Goal: Task Accomplishment & Management: Use online tool/utility

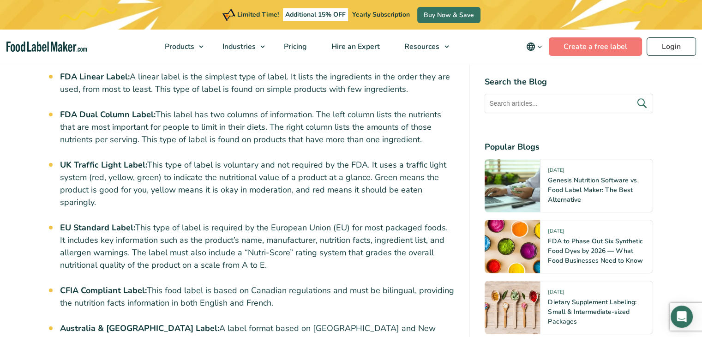
scroll to position [644, 0]
click at [594, 51] on link "Create a free label" at bounding box center [595, 46] width 93 height 18
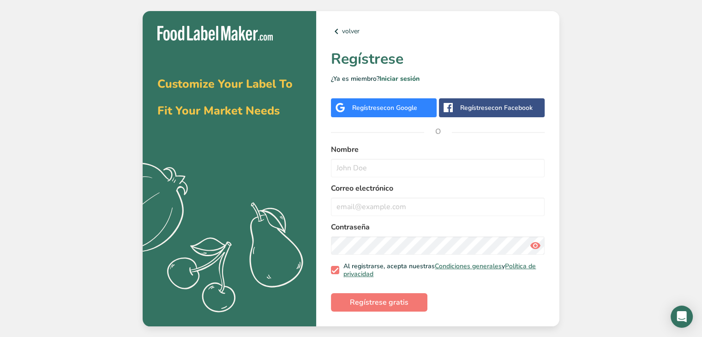
click at [382, 109] on div "Regístrese con Google" at bounding box center [384, 108] width 65 height 10
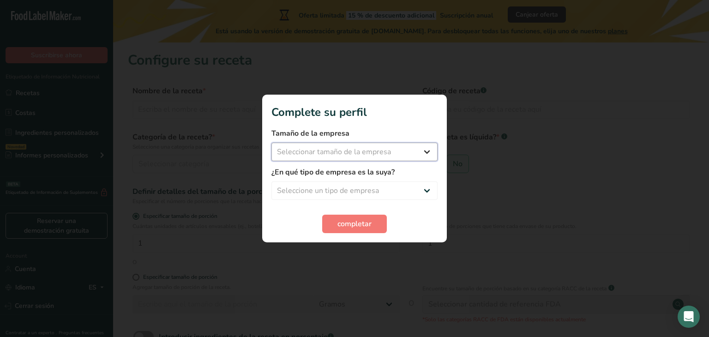
click at [391, 156] on select "Seleccionar tamaño de la empresa Menos de 10 empleados De 10 a 50 empleados De …" at bounding box center [354, 152] width 166 height 18
select select "1"
click at [271, 143] on select "Seleccionar tamaño de la empresa Menos de 10 empleados De 10 a 50 empleados De …" at bounding box center [354, 152] width 166 height 18
click at [369, 183] on select "Seleccione un tipo de empresa Fabricante de alimentos envasados Restaurante y c…" at bounding box center [354, 190] width 166 height 18
select select "1"
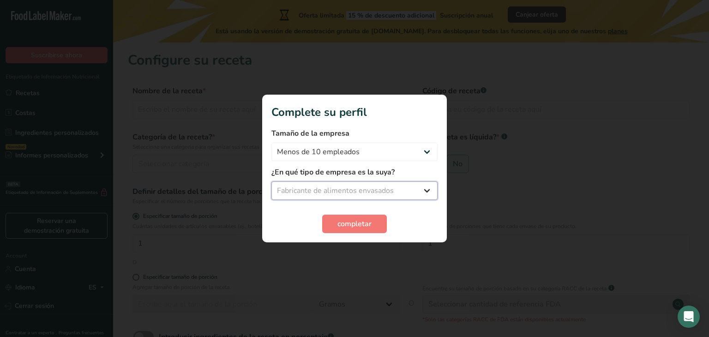
click at [271, 181] on select "Seleccione un tipo de empresa Fabricante de alimentos envasados Restaurante y c…" at bounding box center [354, 190] width 166 height 18
click at [356, 228] on span "completar" at bounding box center [354, 223] width 34 height 11
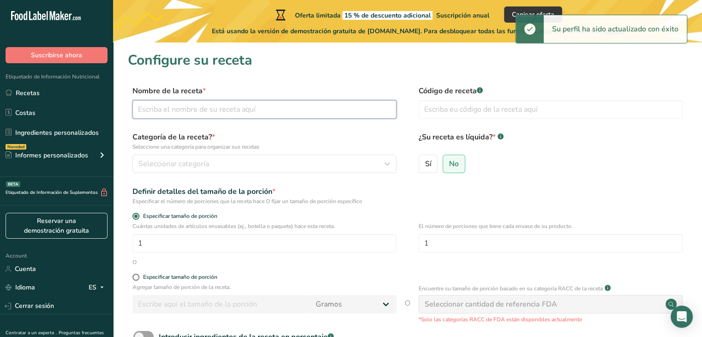
click at [205, 103] on input "text" at bounding box center [264, 109] width 264 height 18
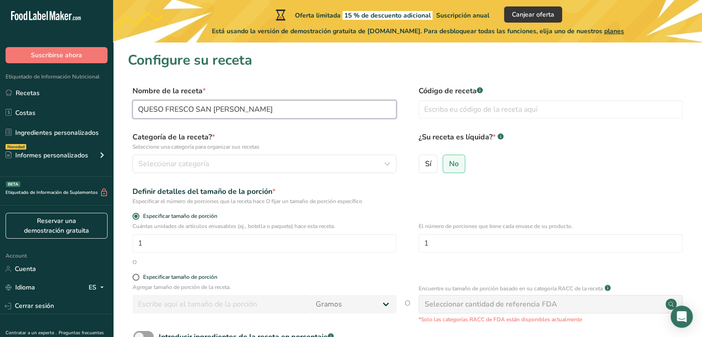
type input "QUESO FRESCO SAN JUAN"
type input "QF SJ"
click at [174, 161] on span "Seleccionar categoría" at bounding box center [173, 163] width 71 height 11
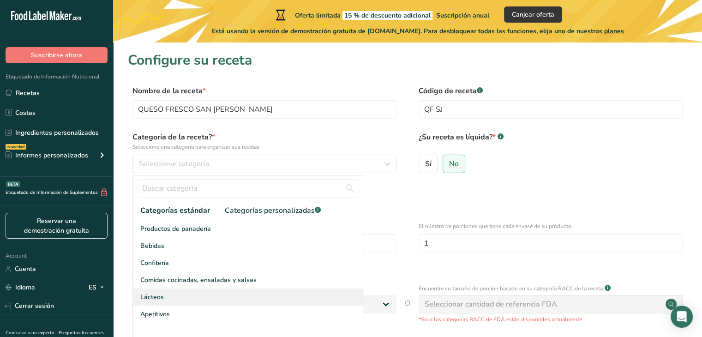
click at [190, 301] on div "Lácteos" at bounding box center [248, 297] width 230 height 17
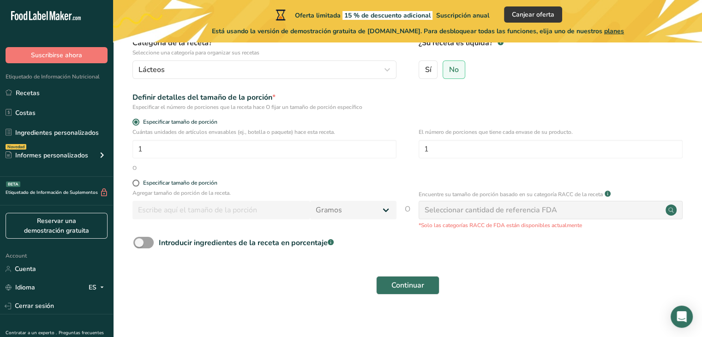
scroll to position [102, 0]
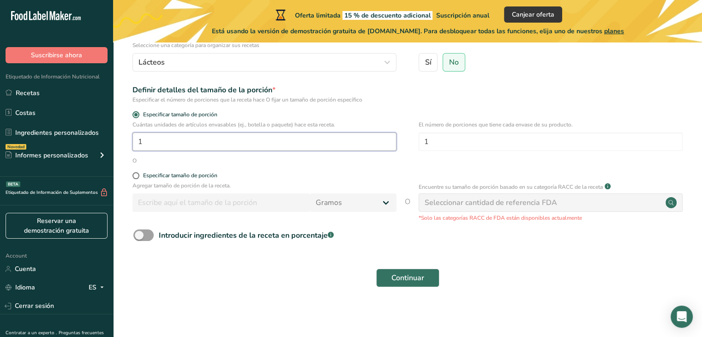
click at [142, 145] on input "1" at bounding box center [264, 141] width 264 height 18
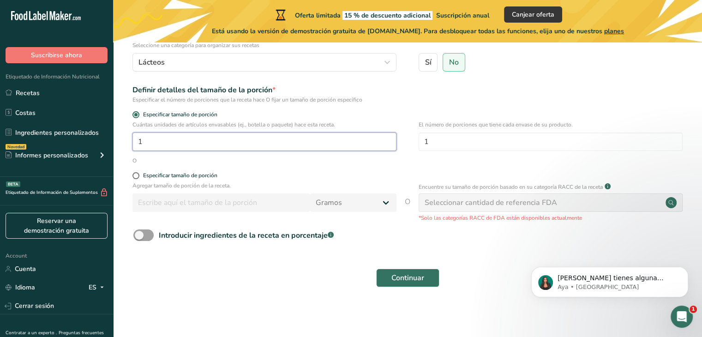
scroll to position [0, 0]
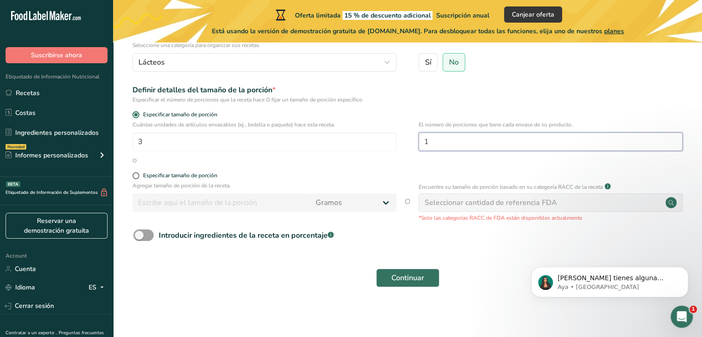
click at [445, 137] on input "1" at bounding box center [551, 141] width 264 height 18
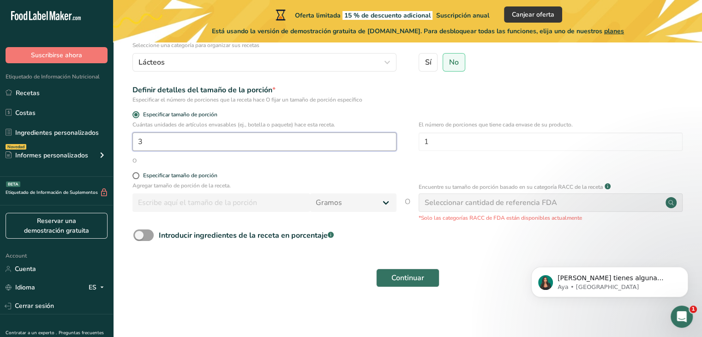
click at [211, 142] on input "3" at bounding box center [264, 141] width 264 height 18
type input "1"
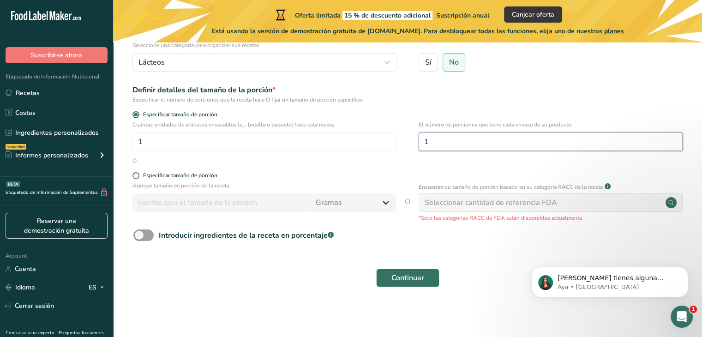
click at [431, 134] on input "1" at bounding box center [551, 141] width 264 height 18
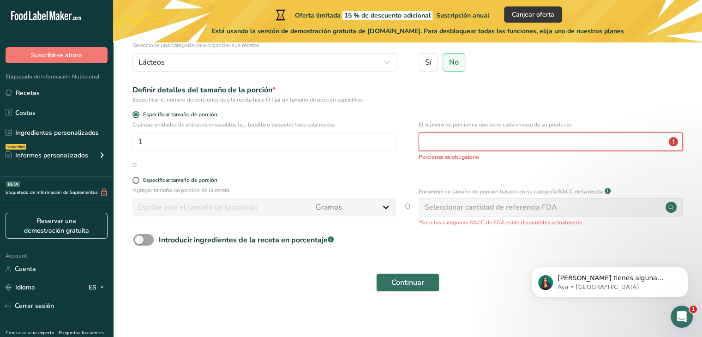
type input "2"
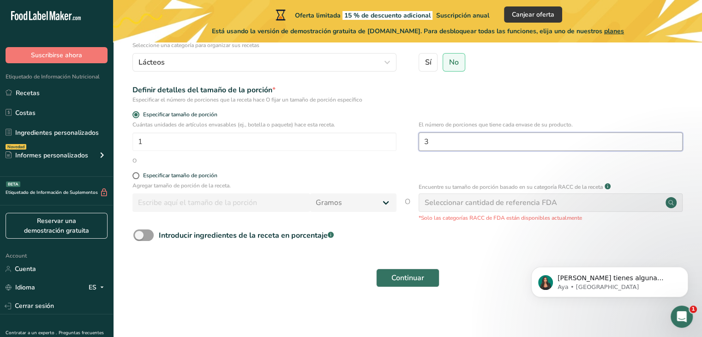
type input "3"
click at [259, 161] on div "O" at bounding box center [408, 161] width 560 height 8
click at [135, 173] on span at bounding box center [135, 175] width 7 height 7
click at [135, 173] on input "Especificar tamaño de porción" at bounding box center [135, 176] width 6 height 6
radio input "true"
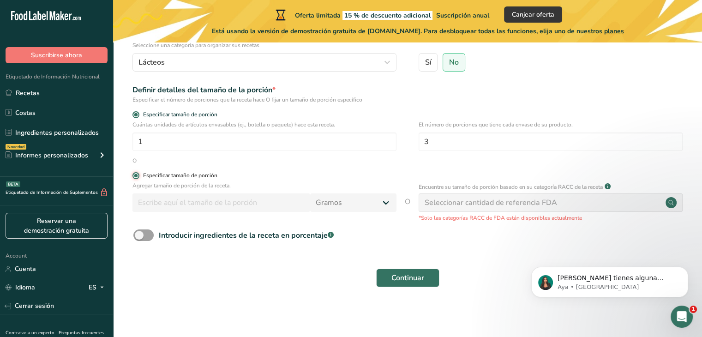
radio input "false"
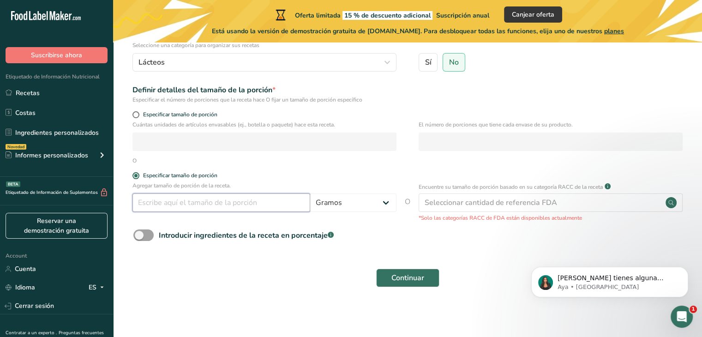
click at [216, 205] on input "number" at bounding box center [221, 202] width 178 height 18
type input "1"
click at [359, 202] on select "Gramos kg mg mcg libras onza litro mL onza líquida cucharada cucharadita taza C…" at bounding box center [353, 202] width 86 height 18
click at [205, 201] on input "1" at bounding box center [221, 202] width 178 height 18
type input "28.5"
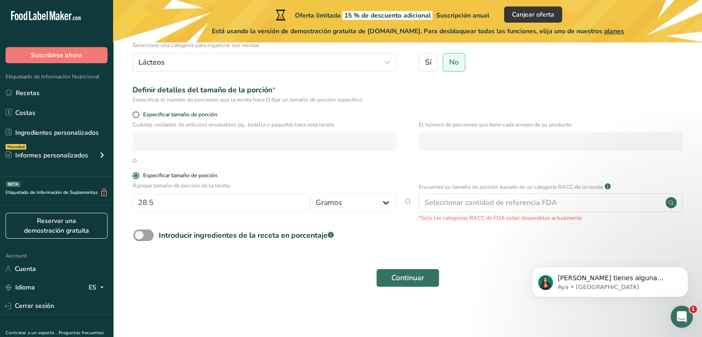
click at [271, 270] on div "Continuar" at bounding box center [408, 278] width 560 height 30
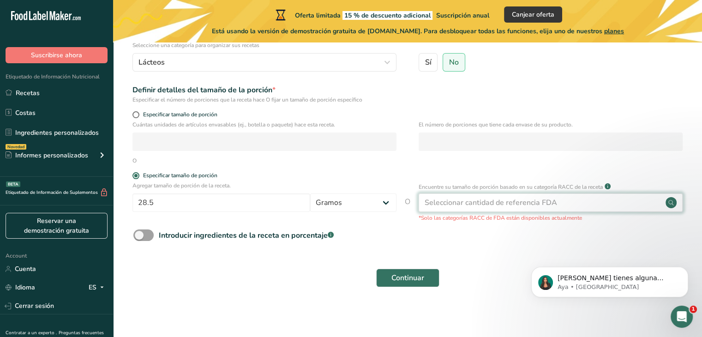
click at [513, 202] on div "Seleccionar cantidad de referencia FDA" at bounding box center [491, 202] width 132 height 11
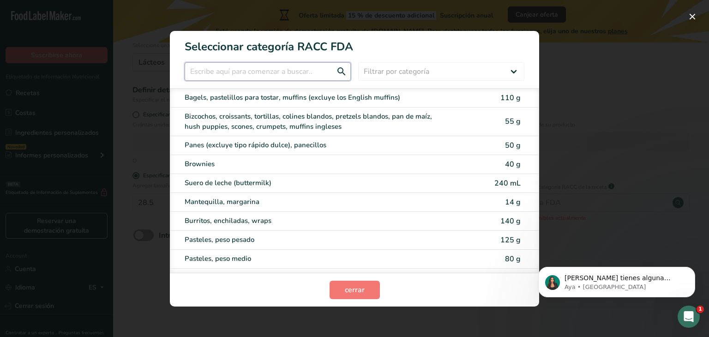
click at [231, 74] on input "RACC Category Selection Modal" at bounding box center [268, 71] width 166 height 18
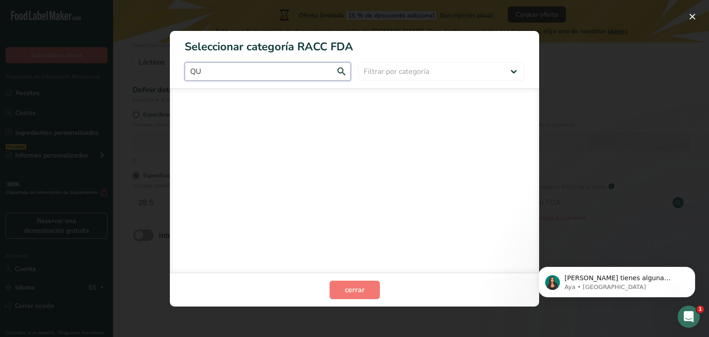
type input "Q"
type input "LAC"
click at [361, 292] on span "cerrar" at bounding box center [355, 289] width 20 height 11
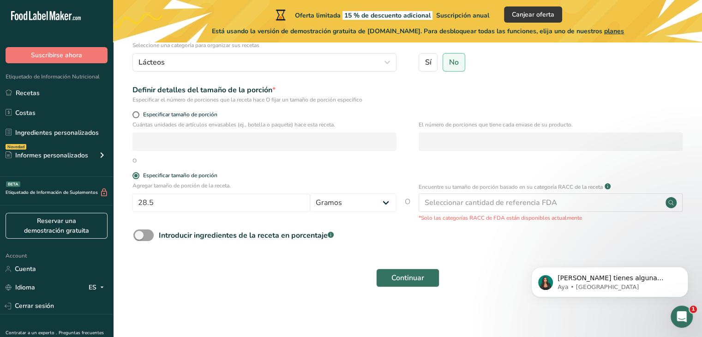
scroll to position [102, 0]
click at [146, 237] on span at bounding box center [143, 235] width 20 height 12
click at [139, 237] on input "Introducir ingredientes de la receta en porcentaje .a-a{fill:#347362;}.b-a{fill…" at bounding box center [136, 235] width 6 height 6
checkbox input "true"
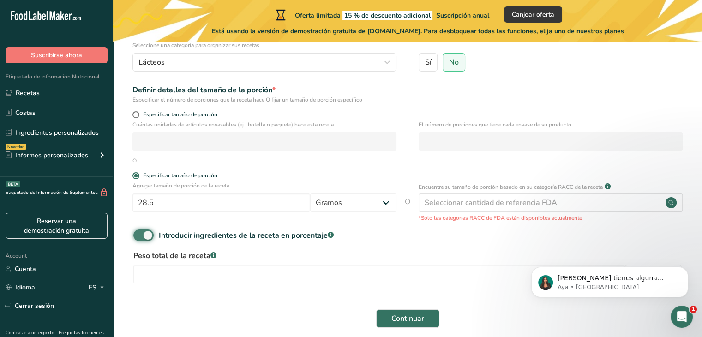
scroll to position [142, 0]
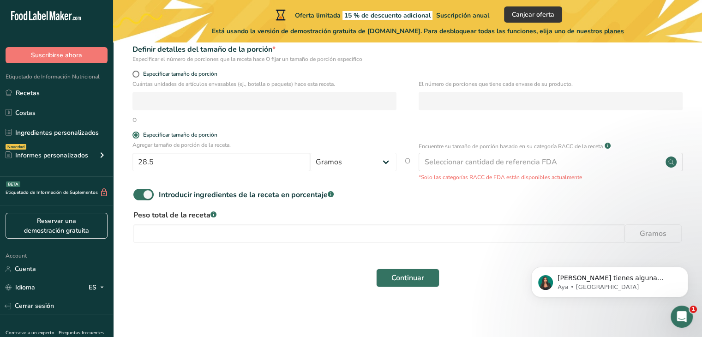
click at [181, 224] on div "Peso total de la receta .a-a{fill:#347362;}.b-a{fill:#fff;} Gramos" at bounding box center [408, 229] width 560 height 39
click at [182, 231] on input "number" at bounding box center [378, 233] width 491 height 18
type input "400"
click at [410, 275] on span "Continuar" at bounding box center [407, 277] width 33 height 11
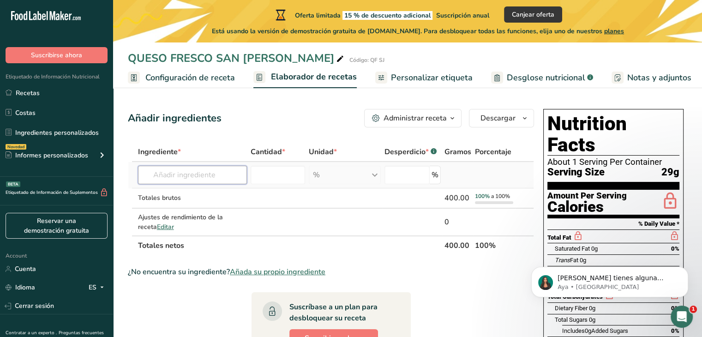
click at [166, 174] on input "text" at bounding box center [192, 175] width 109 height 18
type input "J"
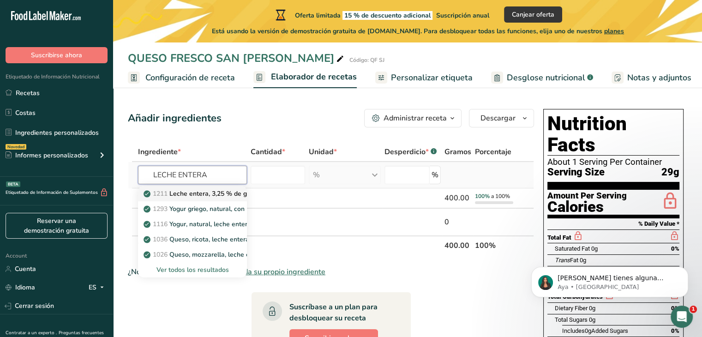
type input "LECHE ENTERA"
click at [219, 194] on p "1211 Leche entera, 3,25 % de grasa láctea, sin vitamina A ni vitamina D añadidas" at bounding box center [269, 194] width 249 height 10
type input "Milk, whole, 3.25% milkfat, without added vitamin A and vitamin D"
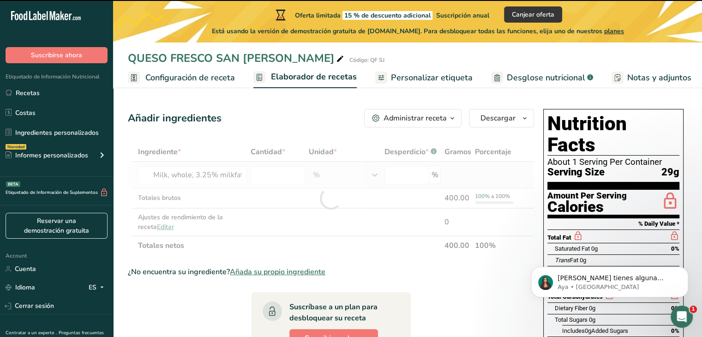
type input "0"
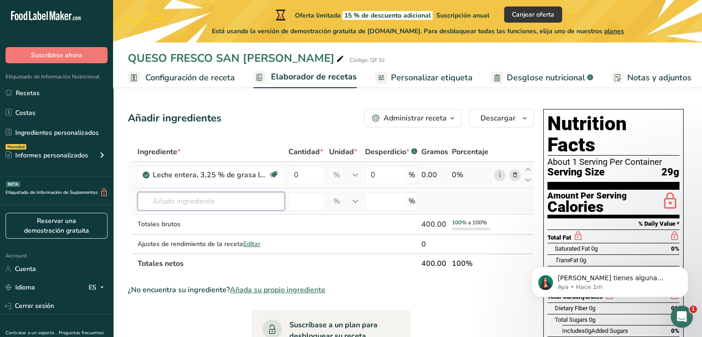
click at [227, 204] on input "text" at bounding box center [211, 201] width 147 height 18
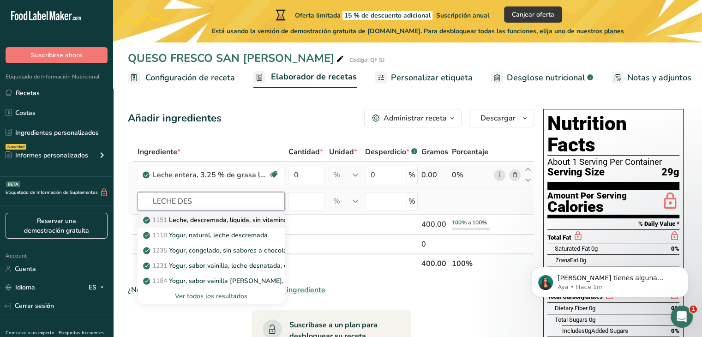
type input "LECHE DES"
click at [230, 216] on p "1151 Leche, descremada, líquida, sin vitamina A ni vitamina D añadidas (sin gra…" at bounding box center [292, 220] width 295 height 10
type input "Milk, nonfat, fluid, without added vitamin A and vitamin D (fat free or skim)"
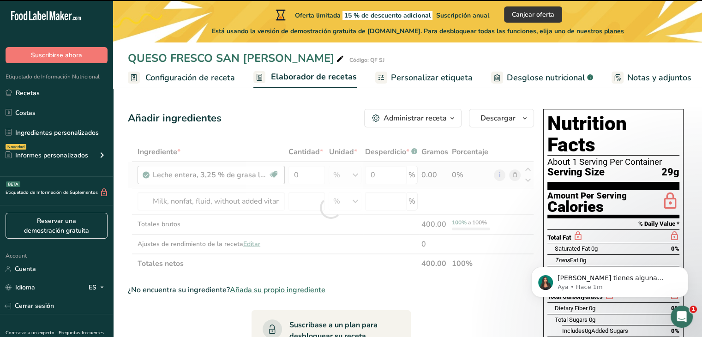
type input "0"
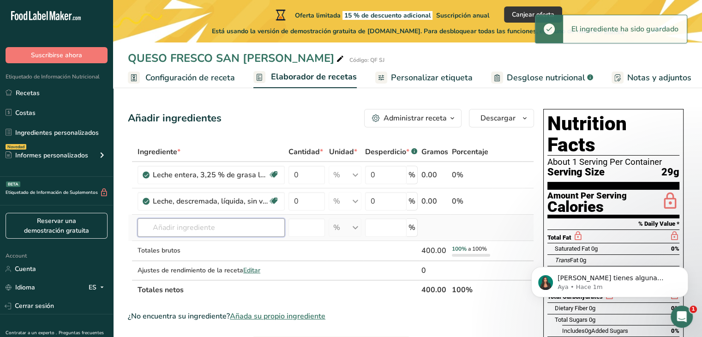
click at [177, 231] on input "text" at bounding box center [211, 227] width 147 height 18
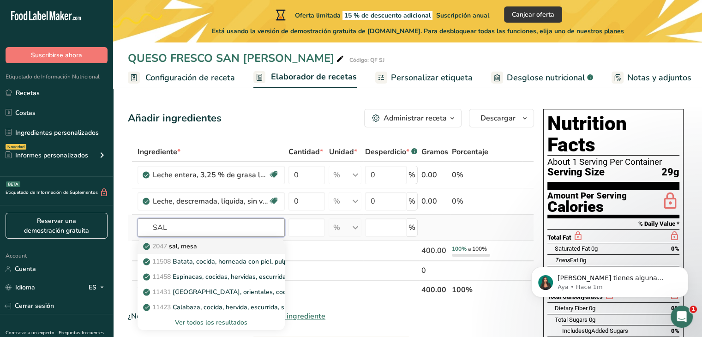
type input "SAL"
click at [223, 246] on div "2047 sal, mesa" at bounding box center [204, 246] width 118 height 10
type input "Salt, table"
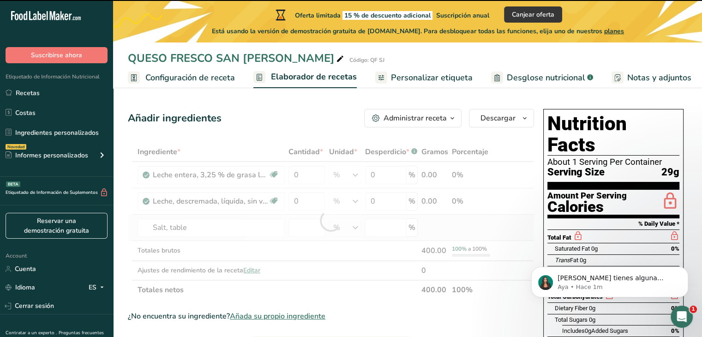
type input "0"
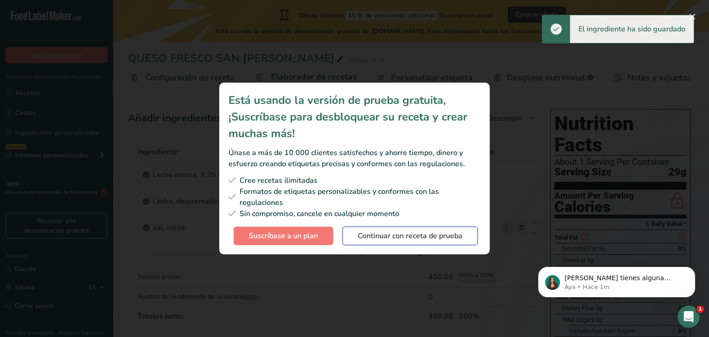
click at [402, 237] on span "Continuar con receta de prueba" at bounding box center [410, 235] width 105 height 11
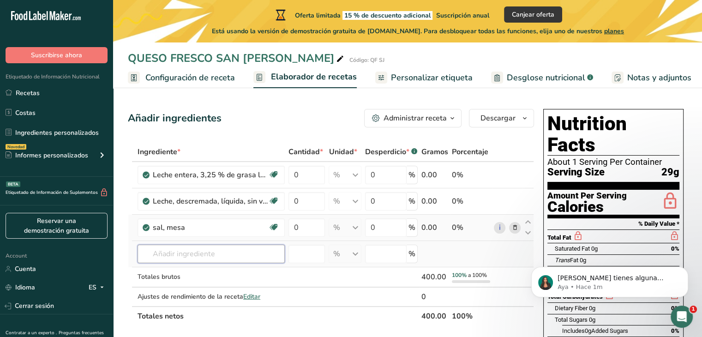
click at [185, 258] on input "text" at bounding box center [211, 254] width 147 height 18
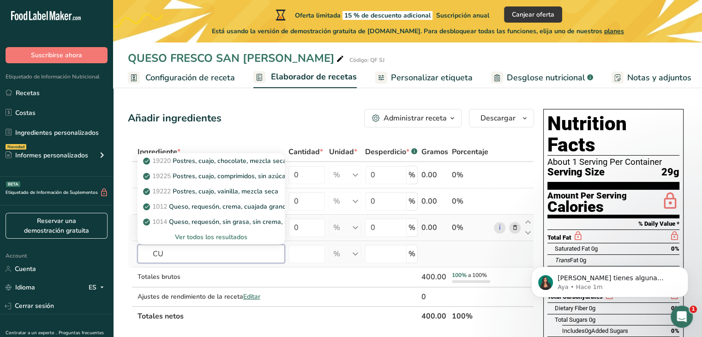
type input "C"
type input "R"
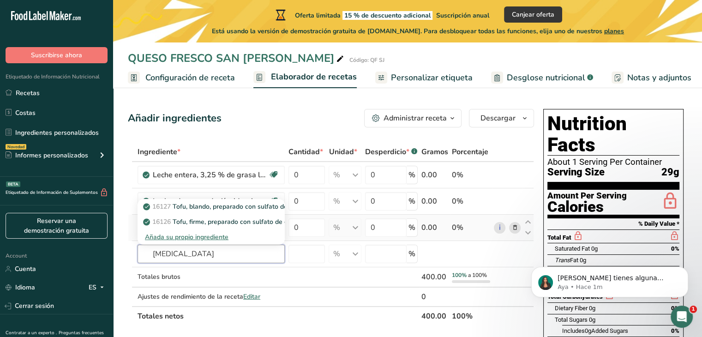
type input "CLORURO DE CALCIO"
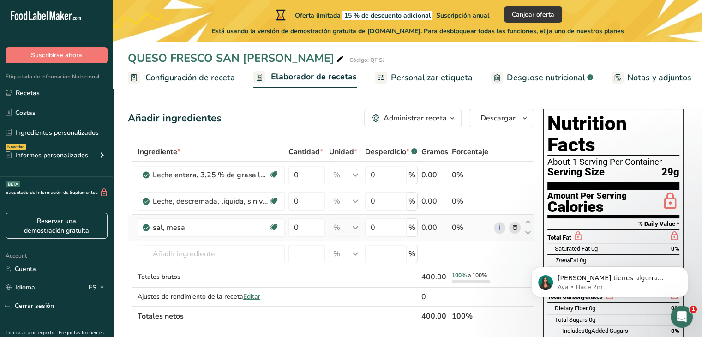
click at [448, 115] on span "button" at bounding box center [452, 118] width 11 height 11
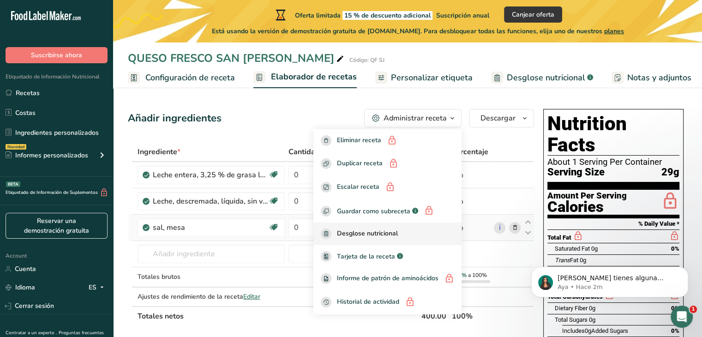
click at [425, 232] on div "Desglose nutricional" at bounding box center [387, 234] width 133 height 11
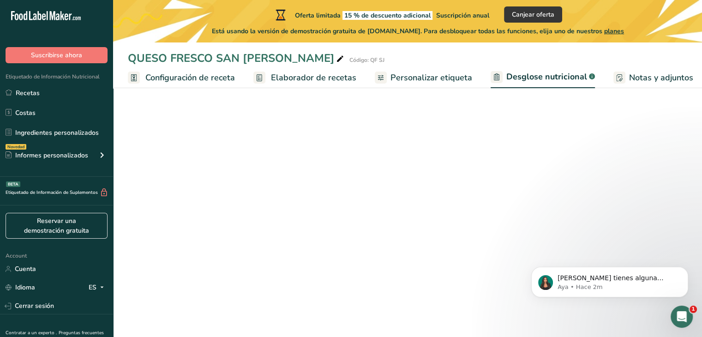
select select "Calories"
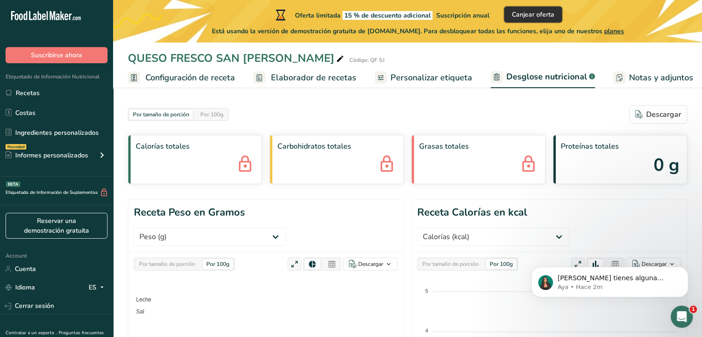
click at [528, 15] on span "Canjear oferta" at bounding box center [533, 15] width 42 height 10
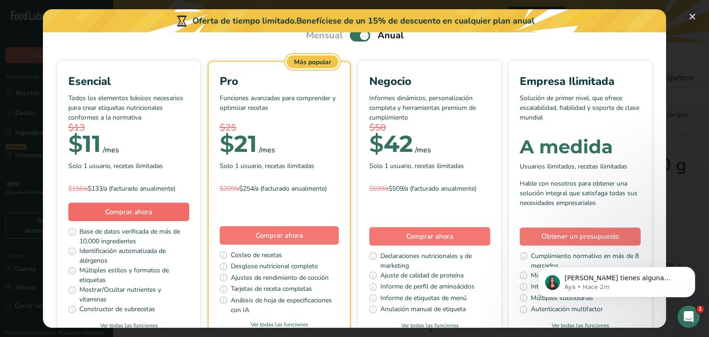
scroll to position [44, 0]
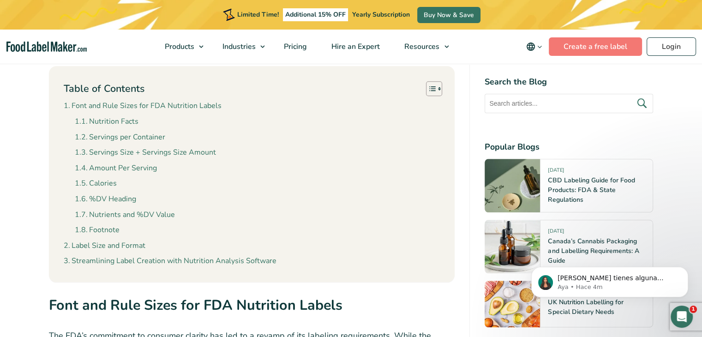
scroll to position [901, 0]
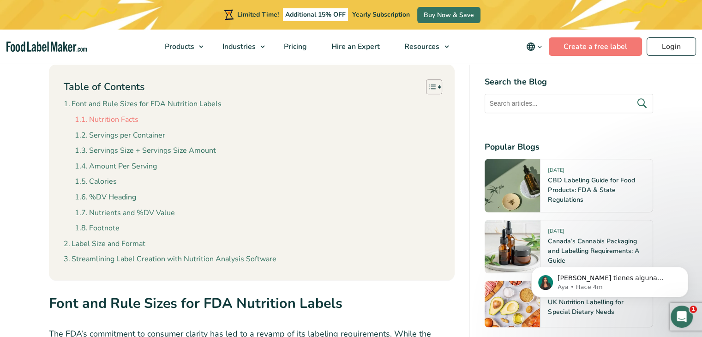
click at [118, 117] on link "Nutrition Facts" at bounding box center [107, 120] width 64 height 12
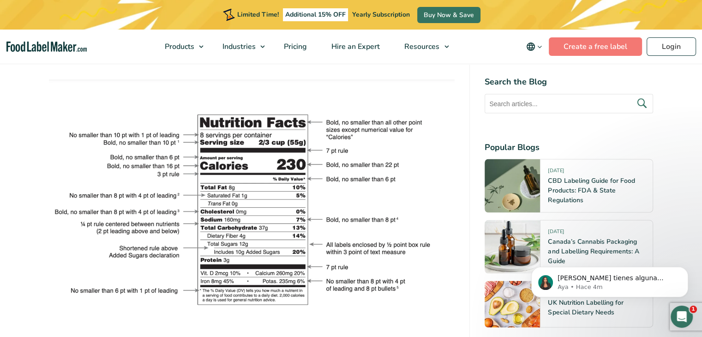
scroll to position [1665, 0]
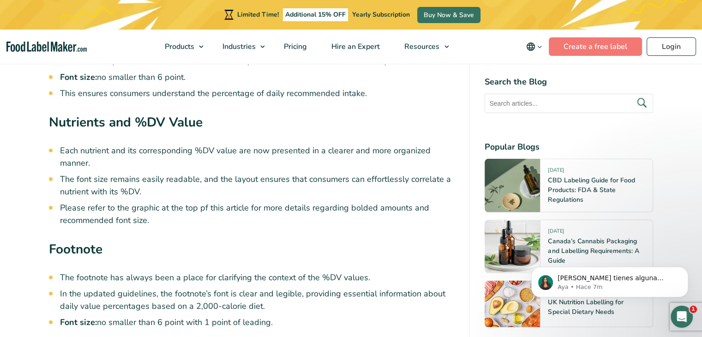
scroll to position [2671, 0]
